Goal: Information Seeking & Learning: Learn about a topic

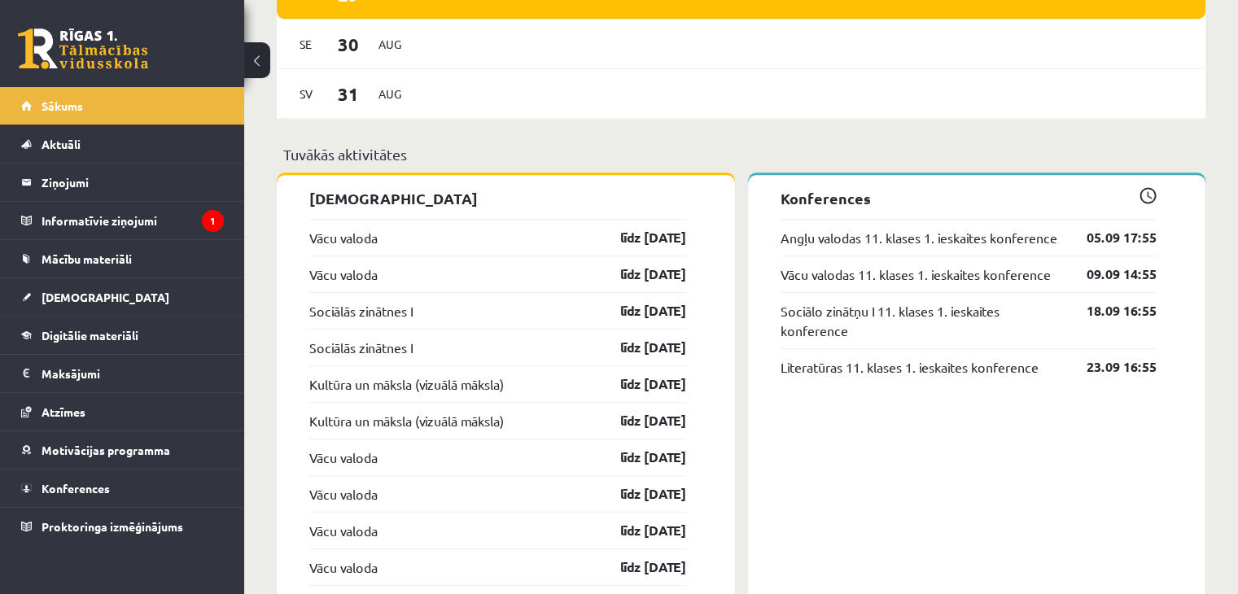
scroll to position [1398, 0]
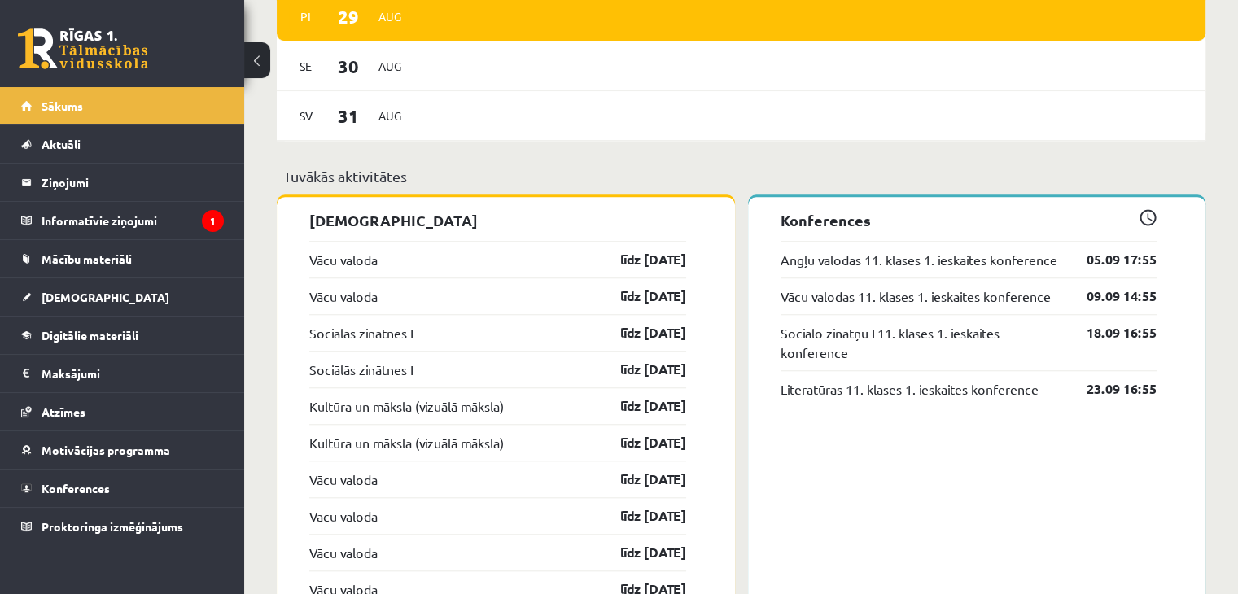
click at [918, 401] on div "Literatūras 11. klases 1. ieskaites konference 23.09 16:55" at bounding box center [969, 388] width 377 height 37
click at [620, 262] on link "līdz [DATE]" at bounding box center [639, 260] width 94 height 20
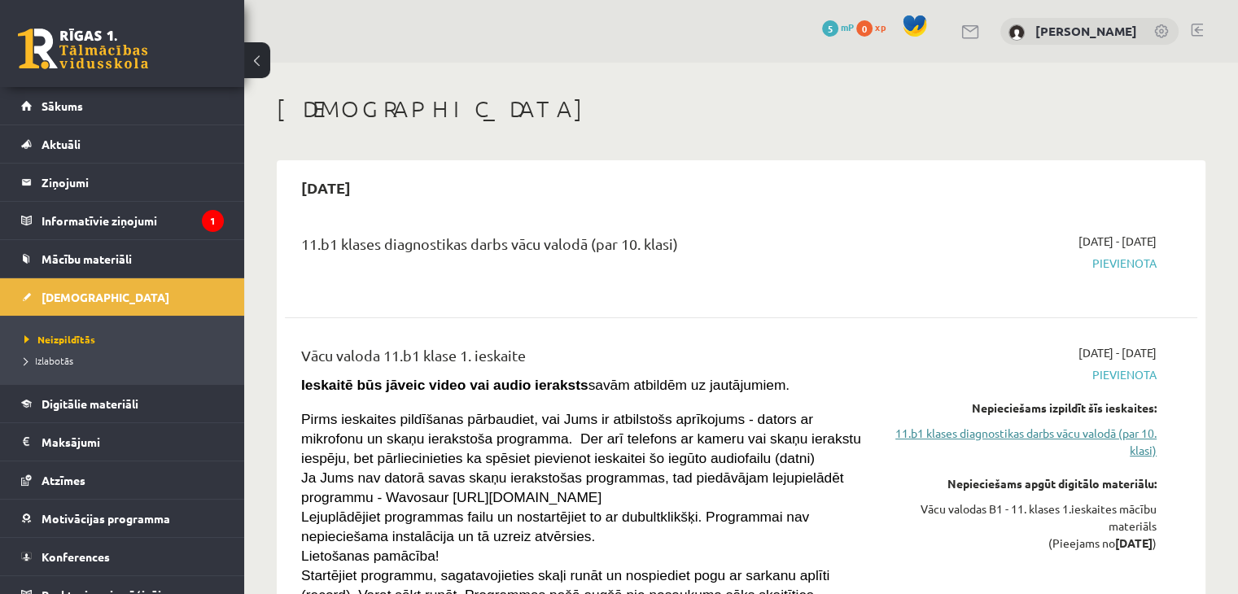
click at [1082, 437] on link "11.b1 klases diagnostikas darbs vācu valodā (par 10. klasi)" at bounding box center [1022, 442] width 269 height 34
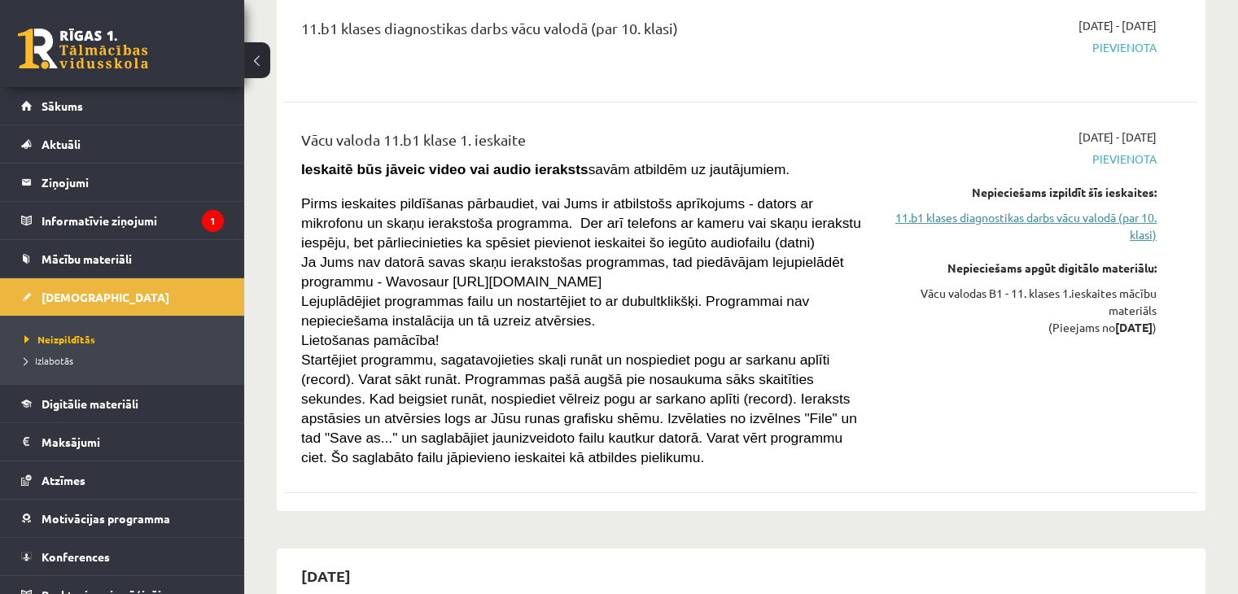
click at [985, 223] on link "11.b1 klases diagnostikas darbs vācu valodā (par 10. klasi)" at bounding box center [1022, 226] width 269 height 34
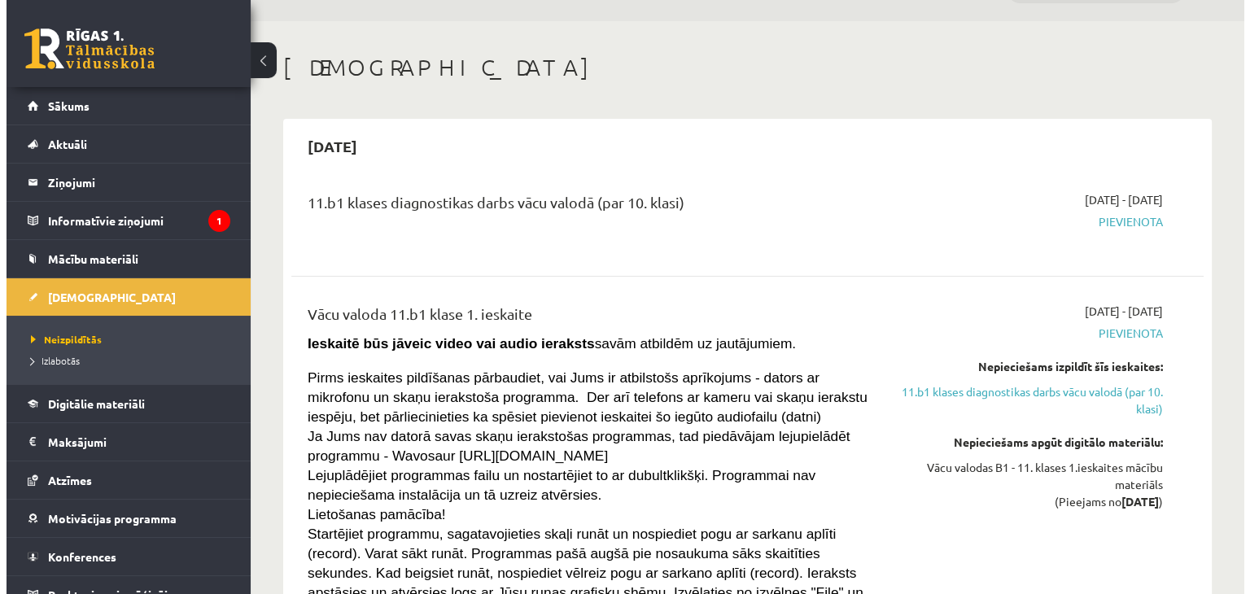
scroll to position [0, 0]
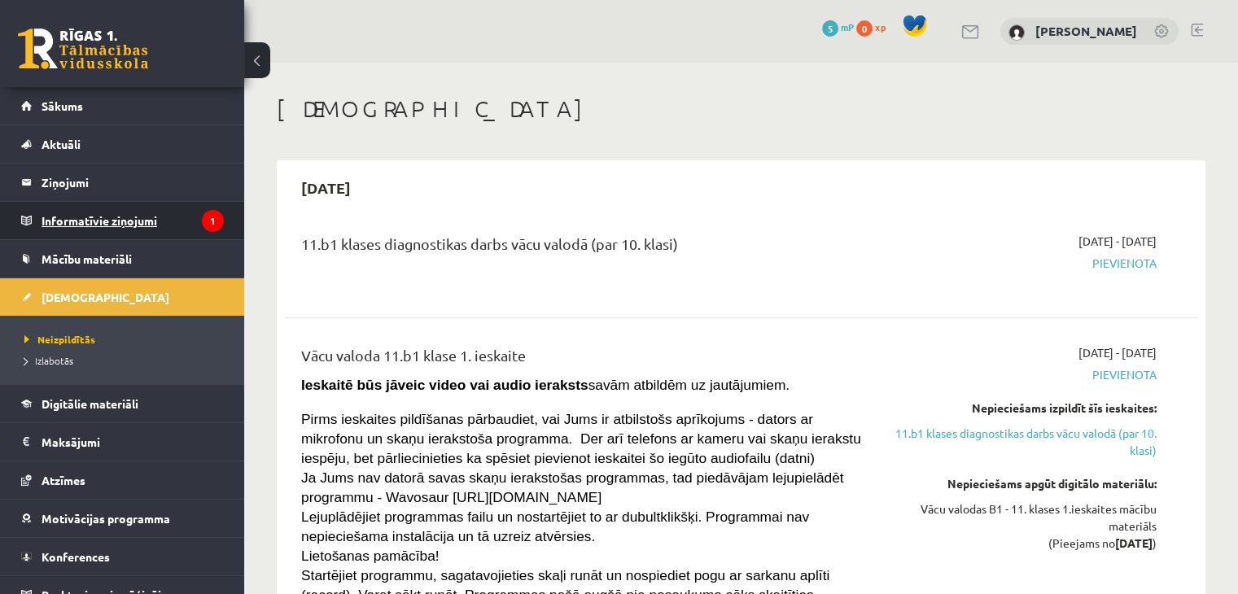
click at [116, 209] on legend "Informatīvie ziņojumi 1" at bounding box center [133, 220] width 182 height 37
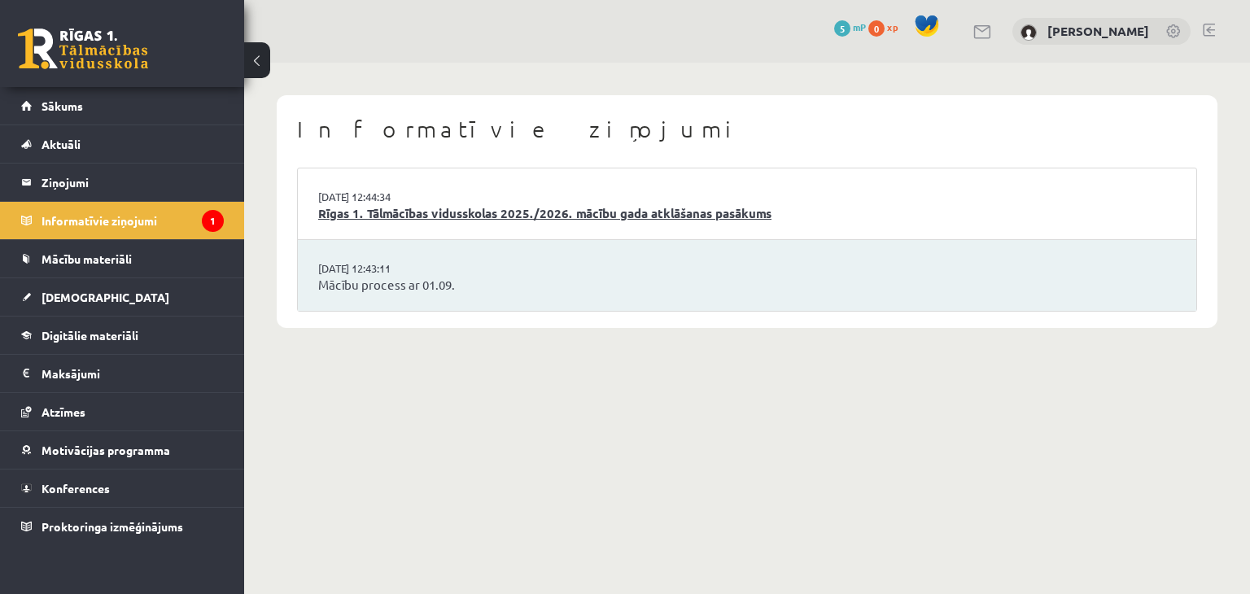
click at [400, 213] on link "Rīgas 1. Tālmācības vidusskolas 2025./2026. mācību gada atklāšanas pasākums" at bounding box center [747, 213] width 858 height 19
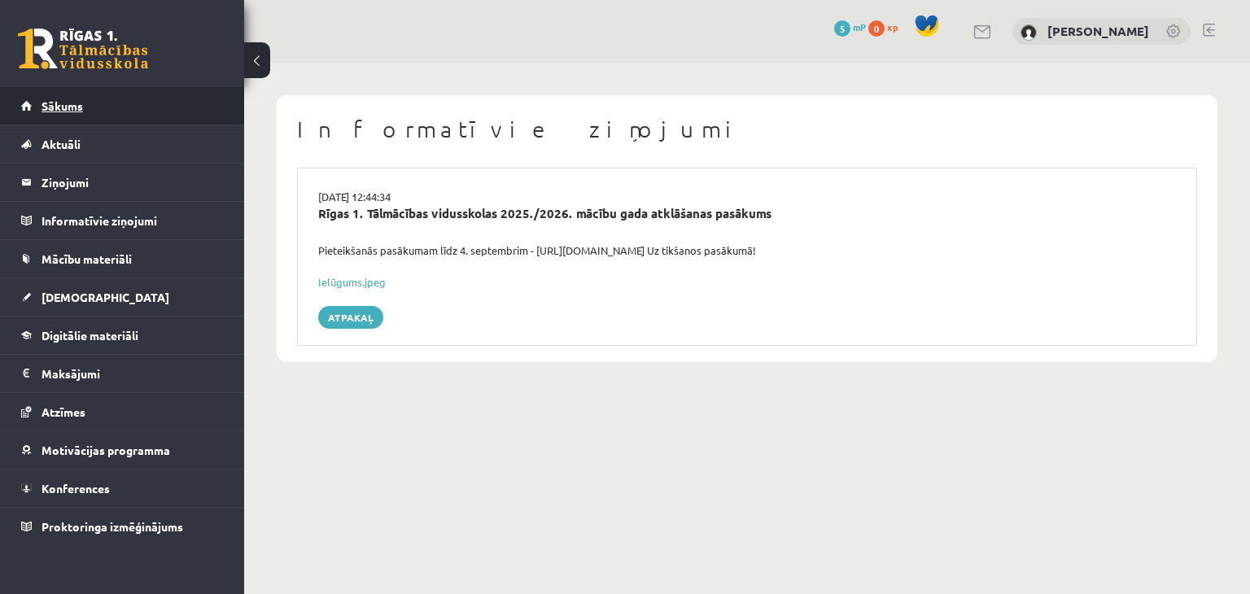
click at [81, 112] on span "Sākums" at bounding box center [63, 105] width 42 height 15
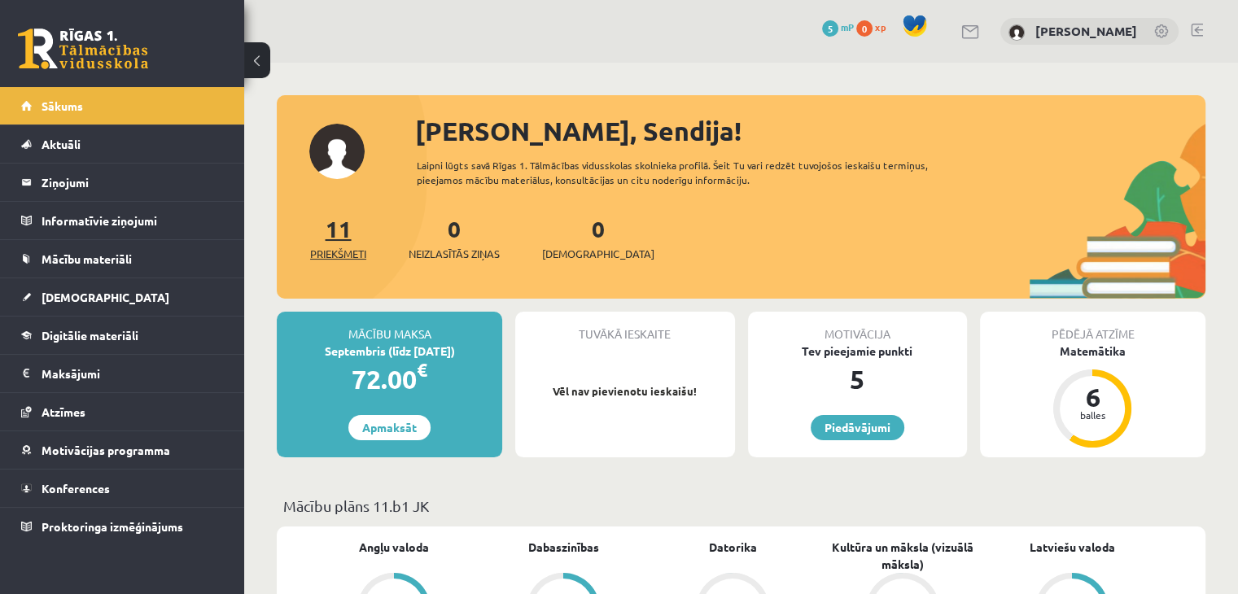
click at [342, 248] on span "Priekšmeti" at bounding box center [338, 254] width 56 height 16
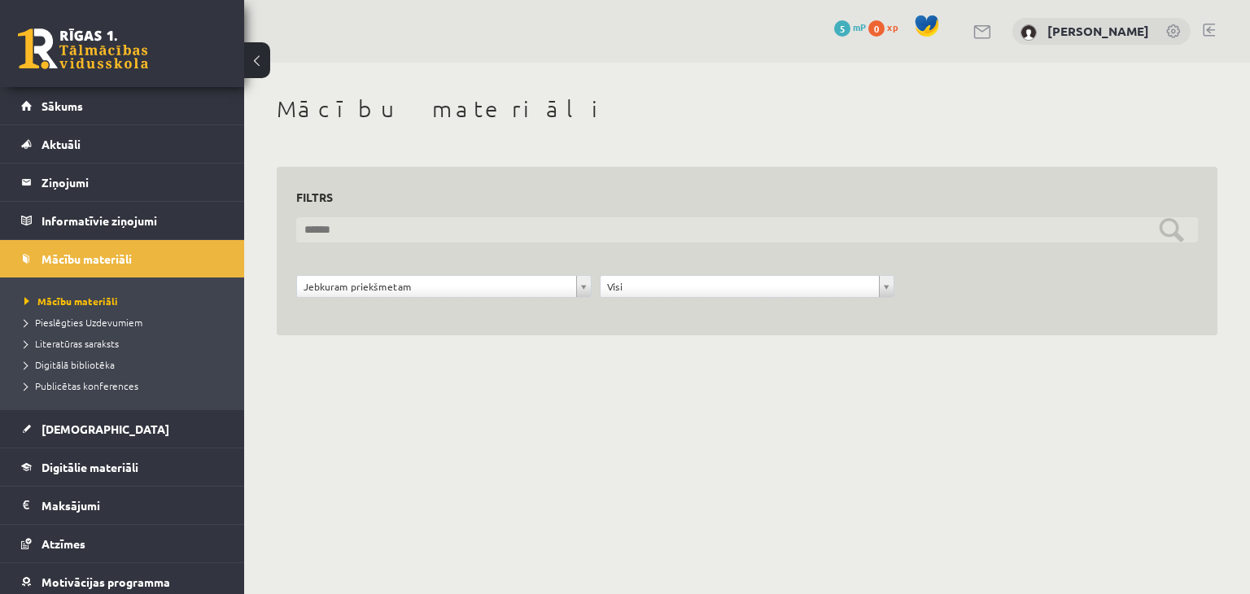
click at [474, 232] on input "text" at bounding box center [747, 229] width 902 height 25
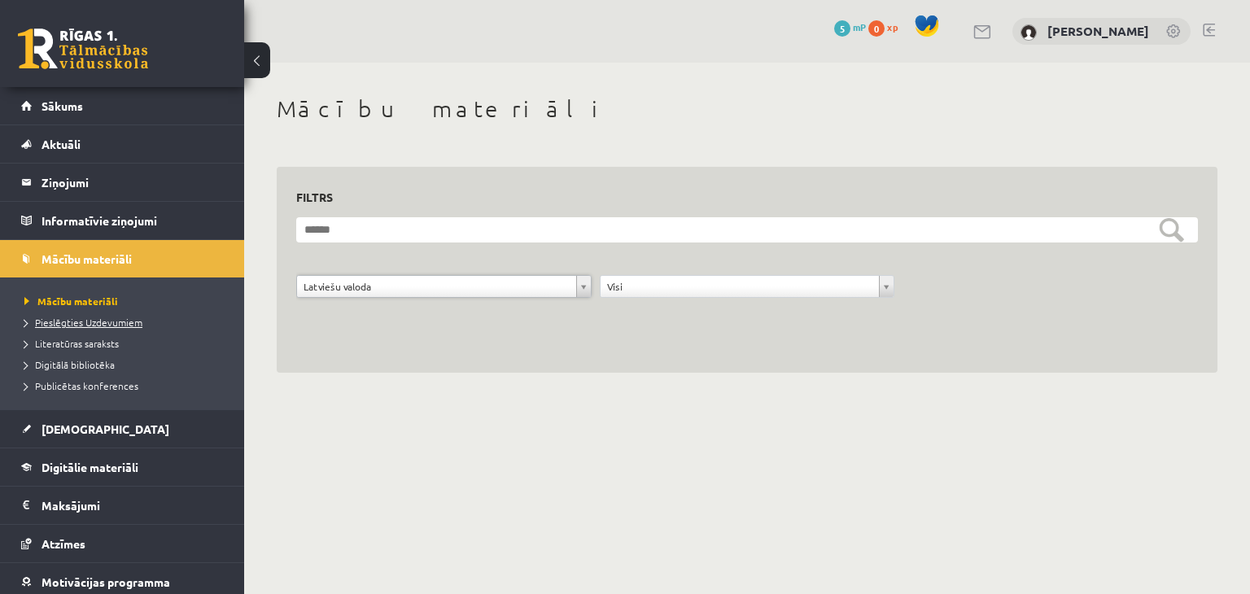
click at [120, 322] on span "Pieslēgties Uzdevumiem" at bounding box center [83, 322] width 118 height 13
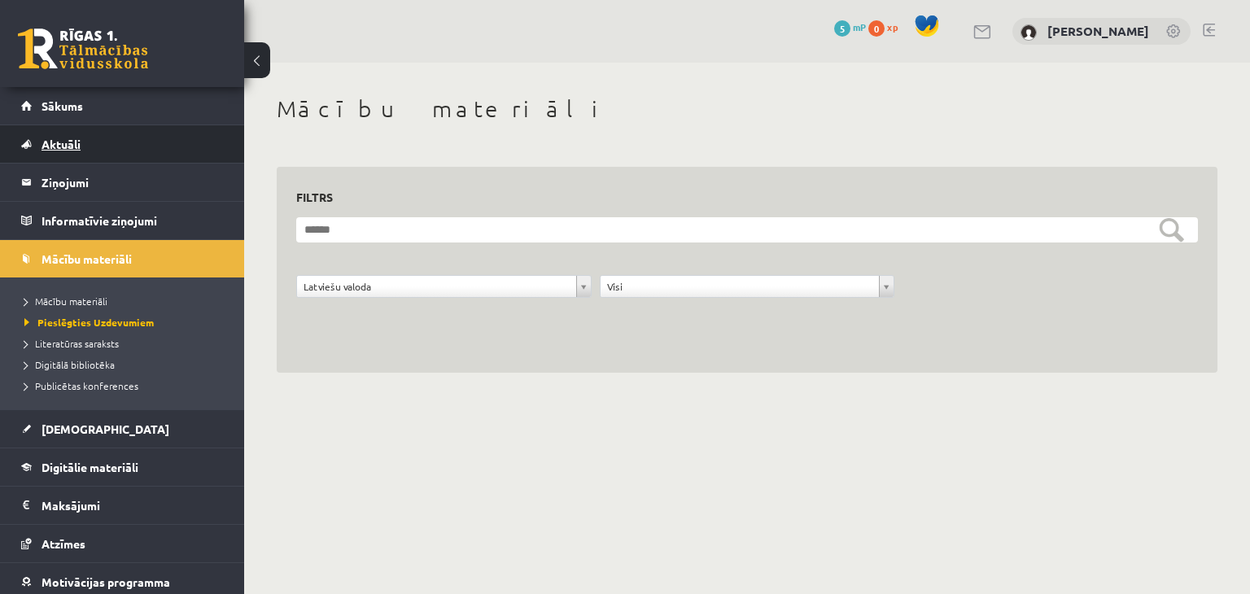
click at [59, 140] on span "Aktuāli" at bounding box center [61, 144] width 39 height 15
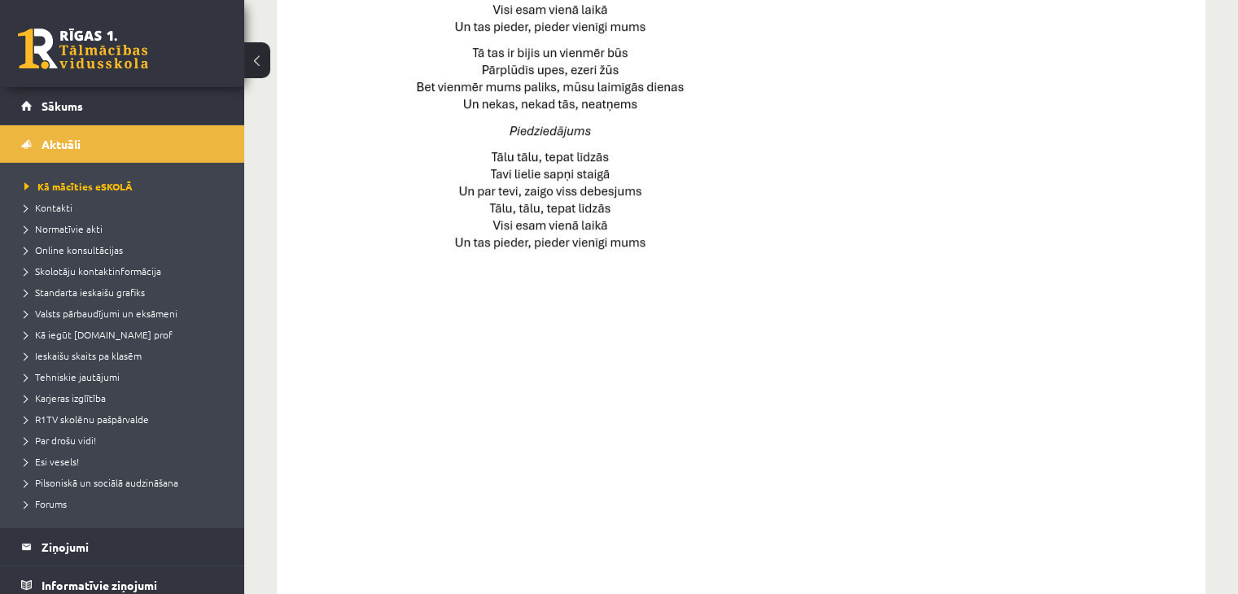
scroll to position [1179, 0]
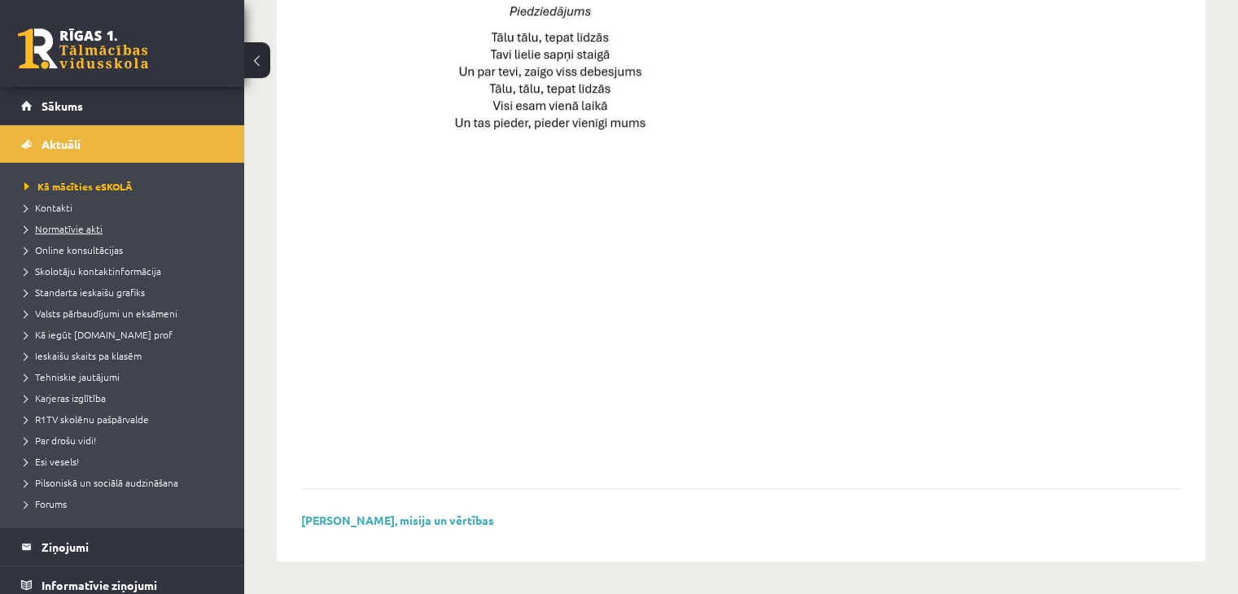
click at [78, 226] on span "Normatīvie akti" at bounding box center [63, 228] width 78 height 13
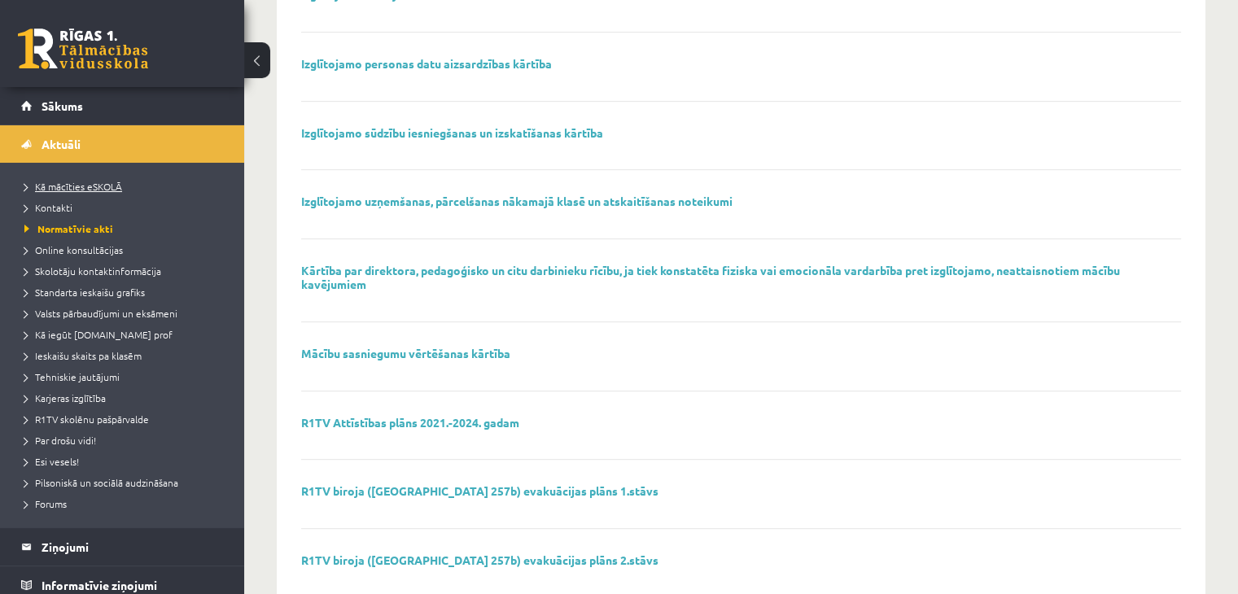
scroll to position [752, 0]
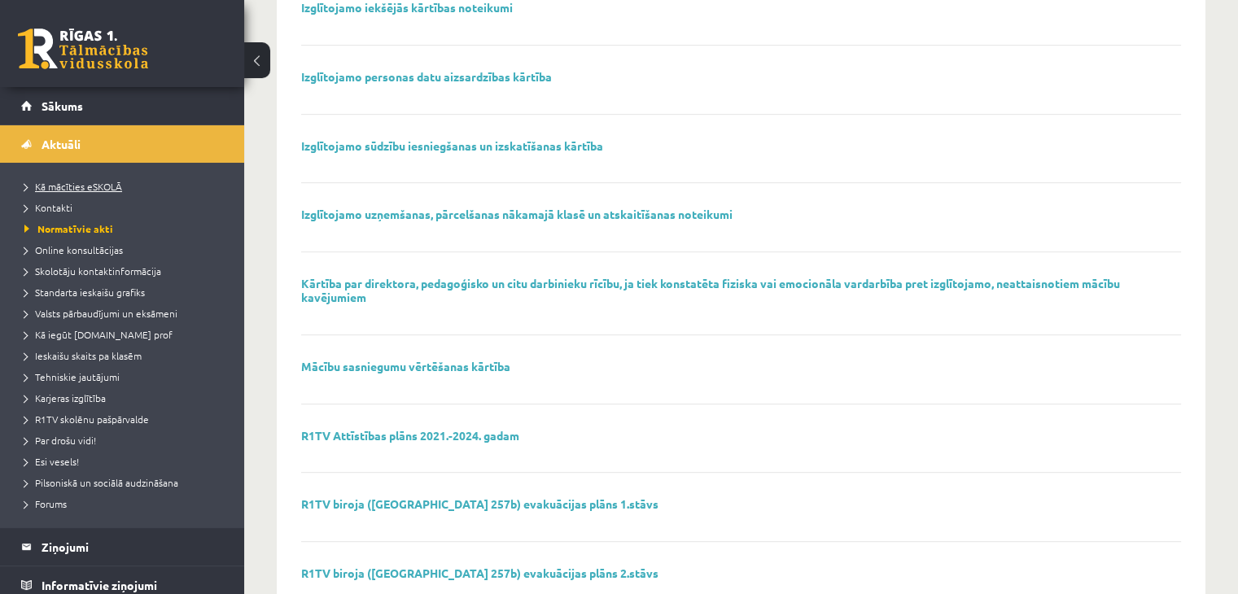
click at [85, 187] on span "Kā mācīties eSKOLĀ" at bounding box center [73, 186] width 98 height 13
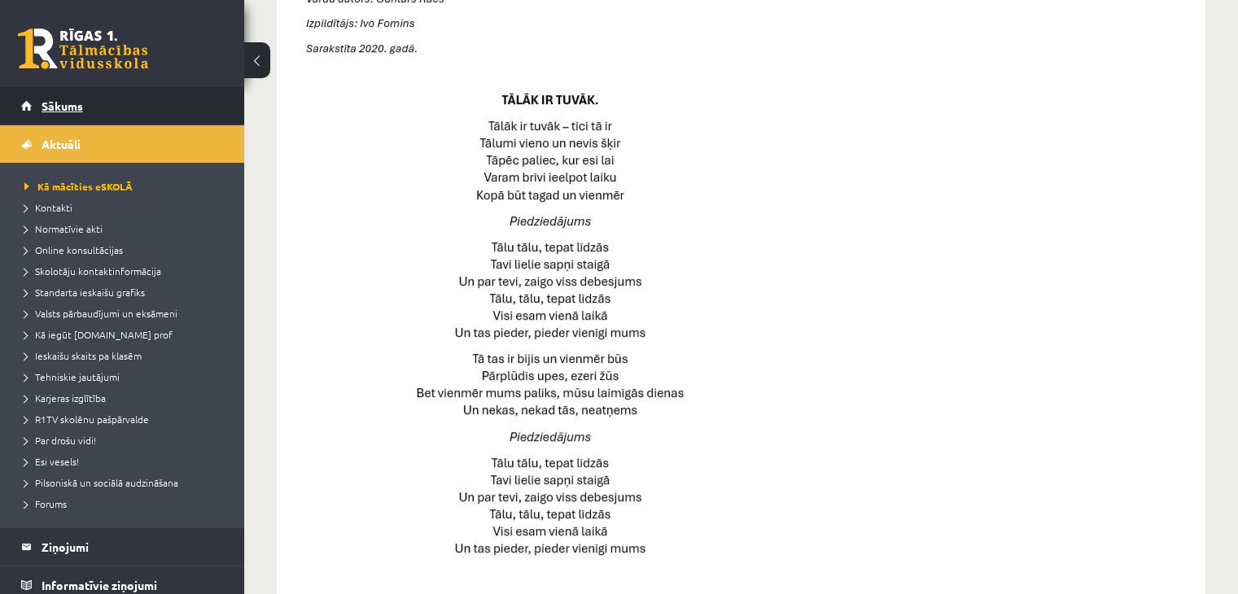
click at [88, 103] on link "Sākums" at bounding box center [122, 105] width 203 height 37
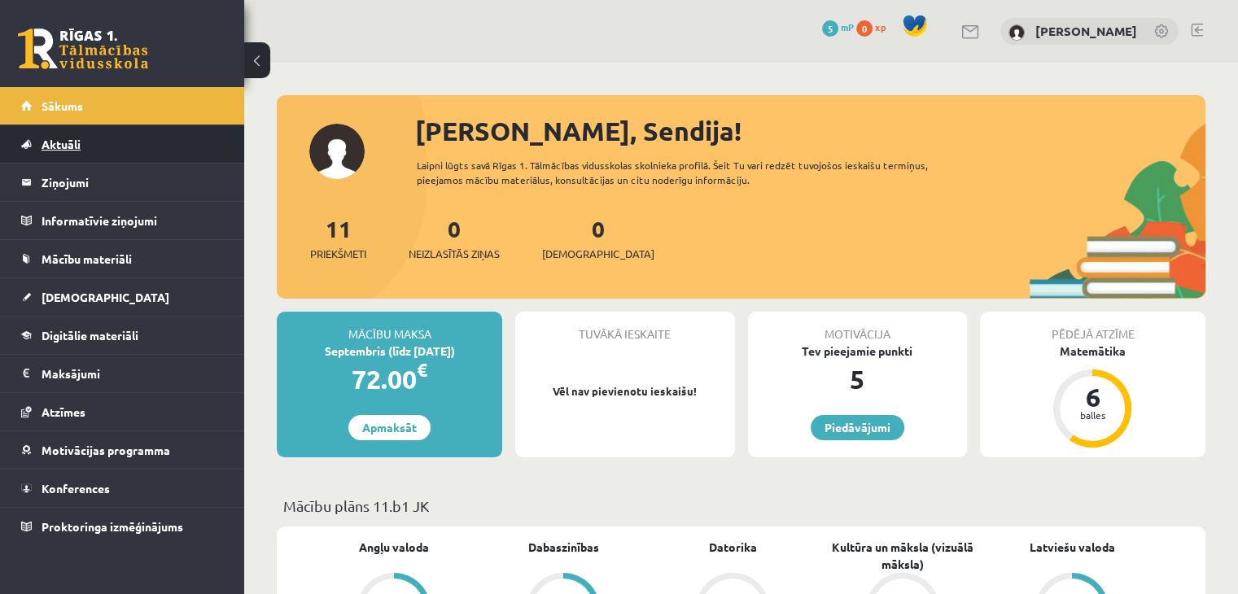
click at [65, 148] on span "Aktuāli" at bounding box center [61, 144] width 39 height 15
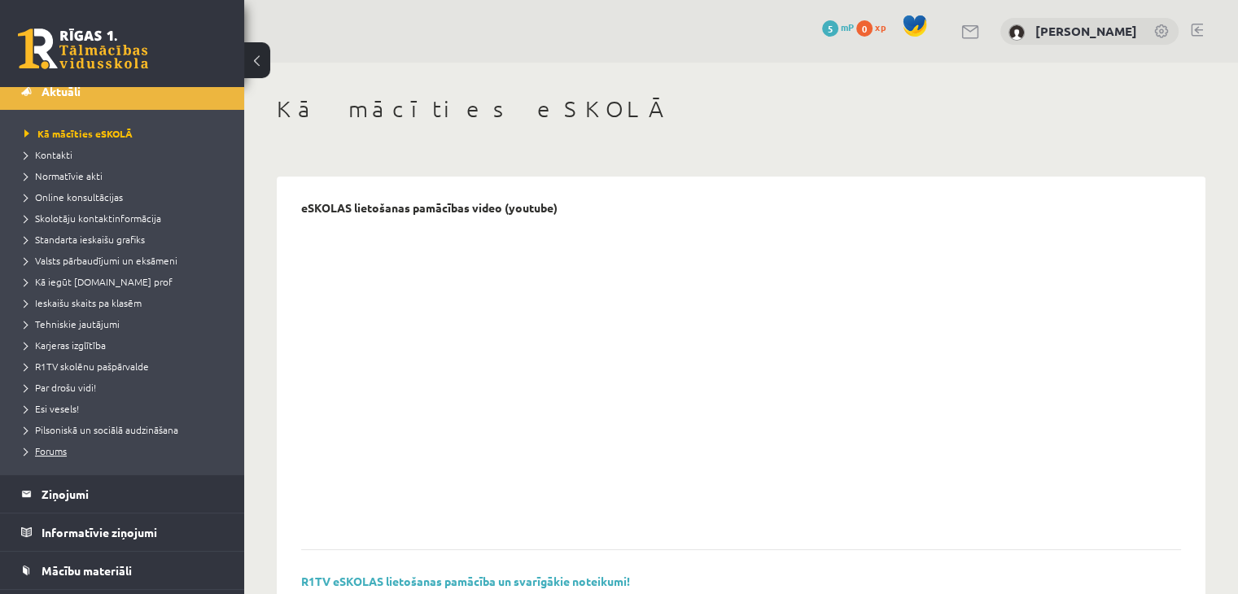
scroll to position [81, 0]
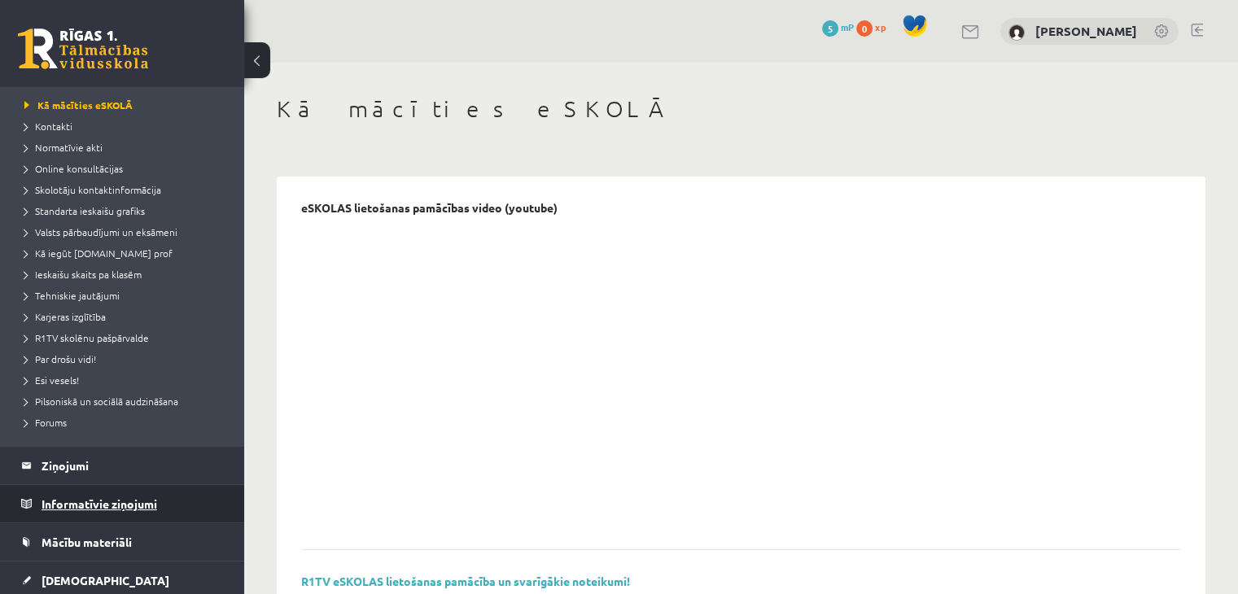
click at [73, 501] on legend "Informatīvie ziņojumi 0" at bounding box center [133, 503] width 182 height 37
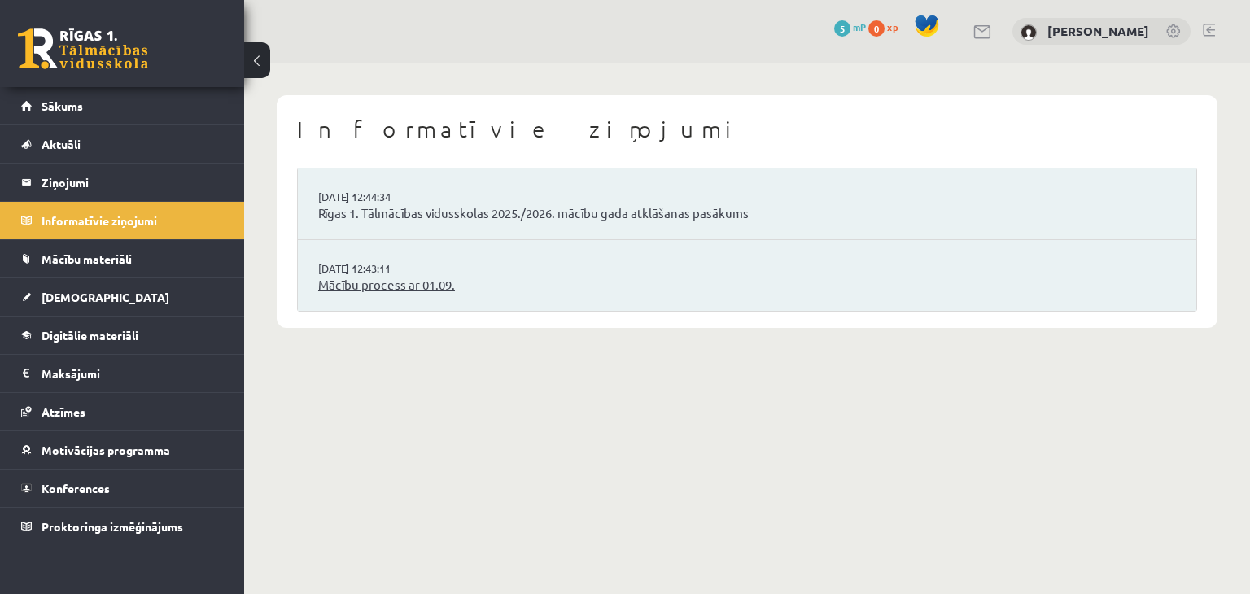
click at [438, 287] on link "Mācību process ar 01.09." at bounding box center [747, 285] width 858 height 19
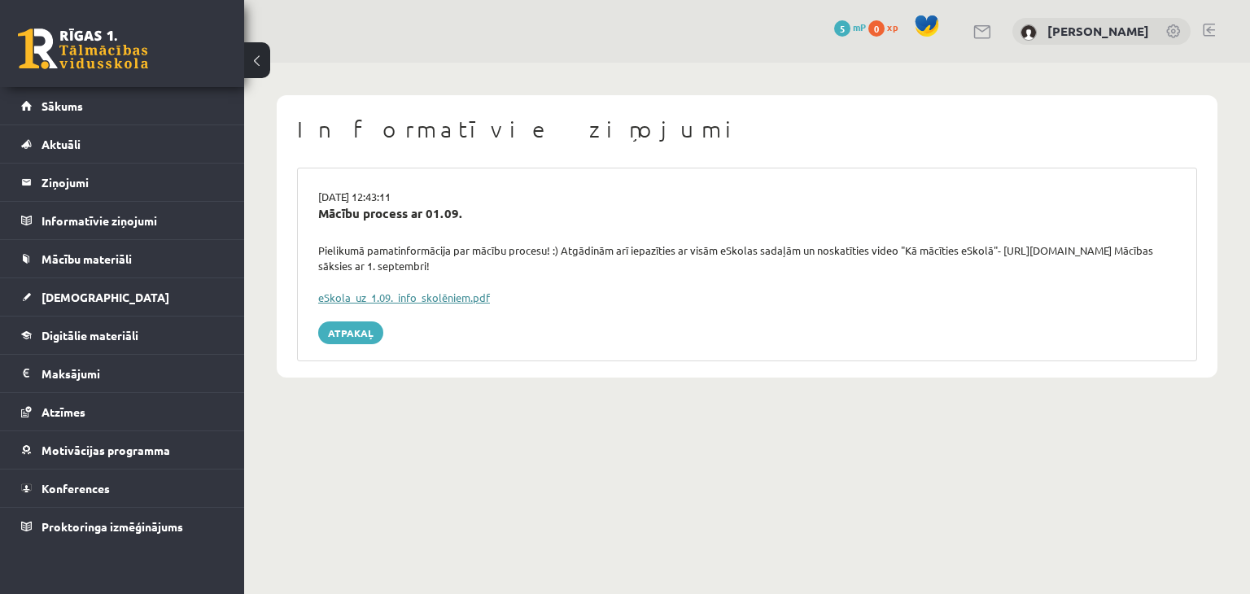
click at [440, 301] on link "eSkola_uz_1.09._info_skolēniem.pdf" at bounding box center [404, 298] width 172 height 14
click at [63, 96] on link "Sākums" at bounding box center [122, 105] width 203 height 37
